Goal: Transaction & Acquisition: Register for event/course

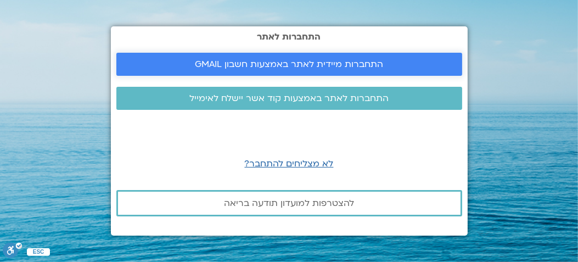
click at [217, 65] on span "התחברות מיידית לאתר באמצעות חשבון GMAIL" at bounding box center [289, 64] width 188 height 10
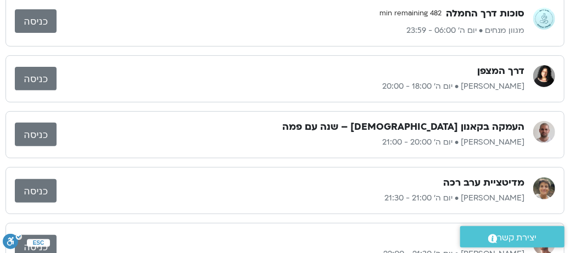
scroll to position [219, 0]
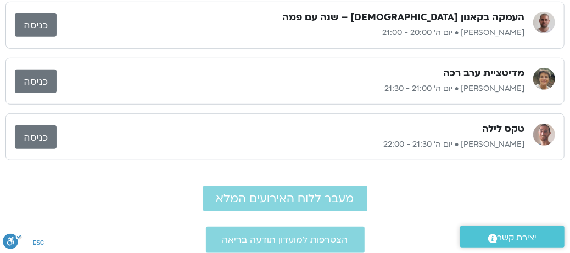
click at [541, 76] on img at bounding box center [544, 79] width 22 height 22
click at [549, 77] on img at bounding box center [544, 79] width 22 height 22
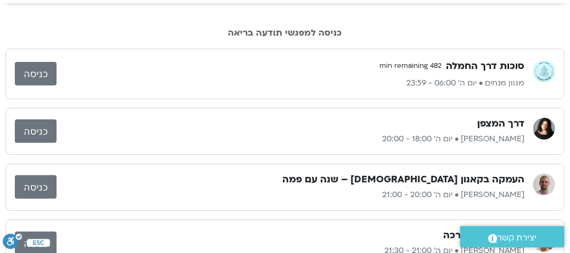
scroll to position [0, 0]
